Goal: Find specific page/section: Find specific page/section

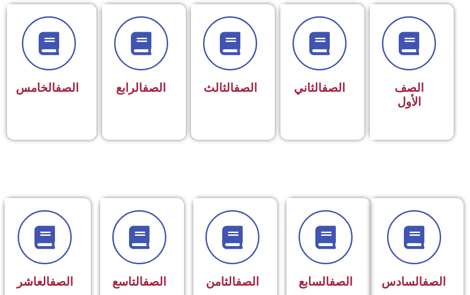
scroll to position [373, 0]
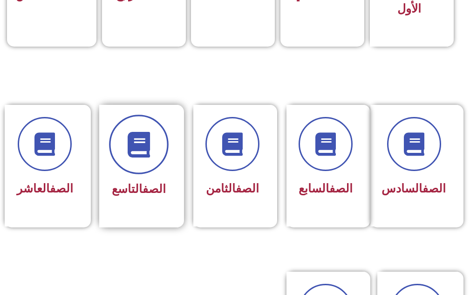
click at [144, 157] on icon at bounding box center [139, 145] width 26 height 26
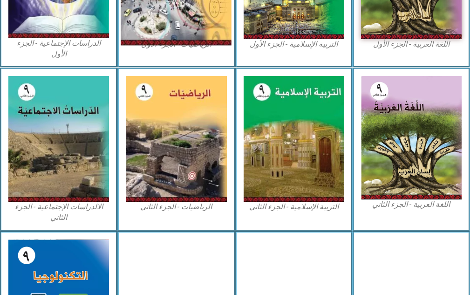
scroll to position [326, 0]
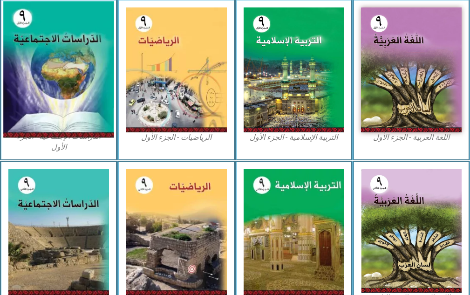
click at [113, 73] on img at bounding box center [58, 69] width 111 height 136
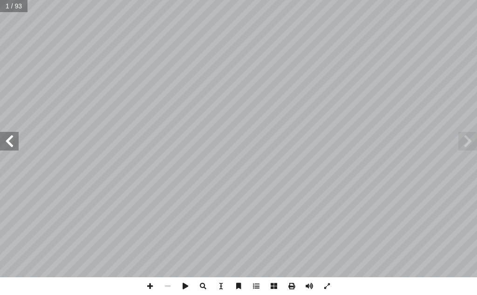
click at [14, 141] on span at bounding box center [9, 141] width 19 height 19
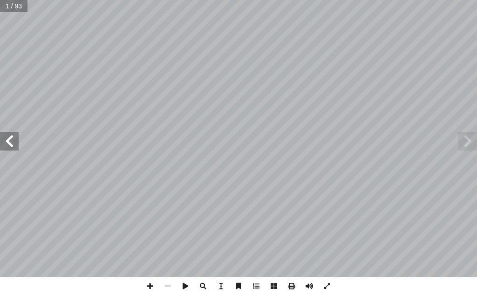
click at [14, 141] on span at bounding box center [9, 141] width 19 height 19
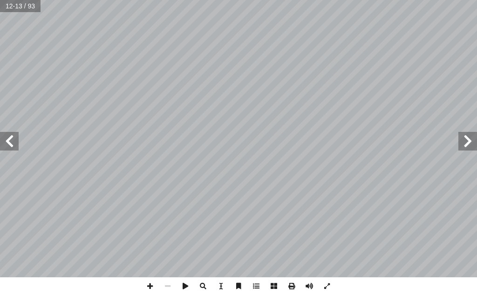
click at [14, 141] on span at bounding box center [9, 141] width 19 height 19
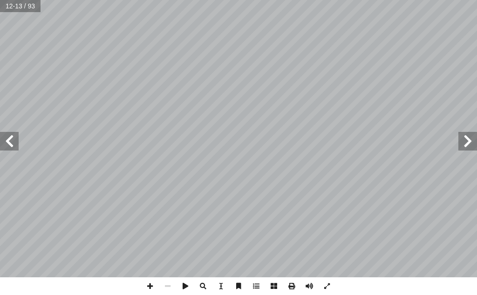
click at [14, 141] on span at bounding box center [9, 141] width 19 height 19
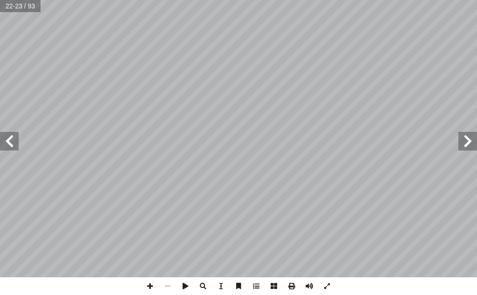
click at [14, 141] on span at bounding box center [9, 141] width 19 height 19
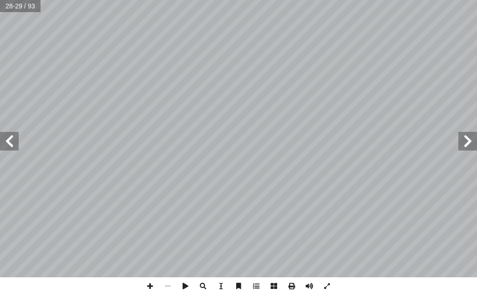
click at [14, 141] on span at bounding box center [9, 141] width 19 height 19
click at [14, 138] on span at bounding box center [9, 141] width 19 height 19
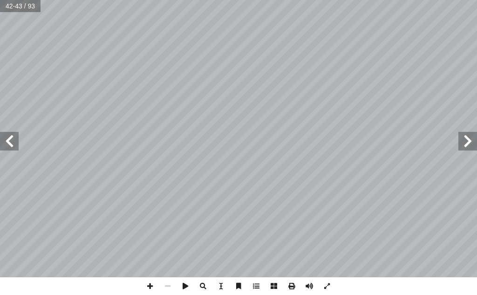
click at [14, 138] on span at bounding box center [9, 141] width 19 height 19
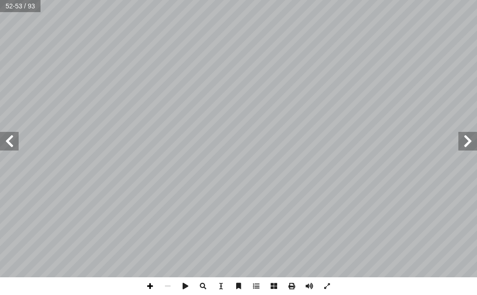
click at [152, 288] on span at bounding box center [150, 286] width 18 height 18
click at [148, 289] on span at bounding box center [150, 286] width 18 height 18
click at [15, 148] on span at bounding box center [9, 141] width 19 height 19
click at [147, 287] on span at bounding box center [150, 286] width 18 height 18
click at [170, 289] on span at bounding box center [168, 286] width 18 height 18
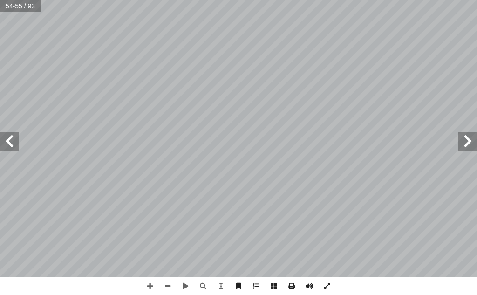
click at [11, 148] on span at bounding box center [9, 141] width 19 height 19
